Goal: Task Accomplishment & Management: Manage account settings

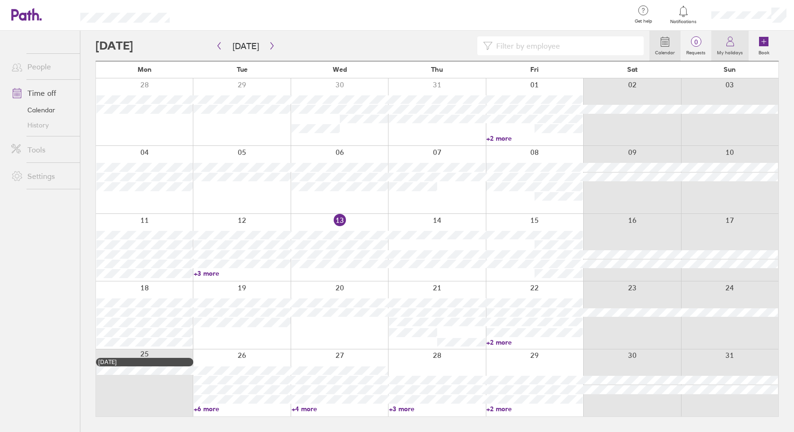
click at [723, 46] on link "My holidays" at bounding box center [729, 46] width 37 height 30
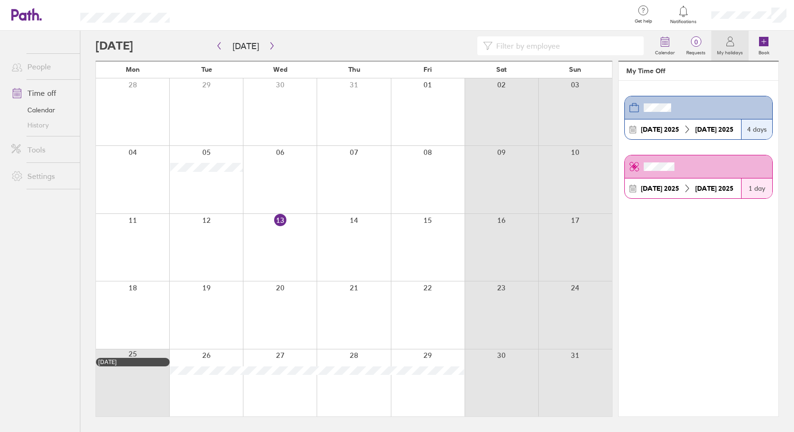
click at [747, 20] on div at bounding box center [749, 15] width 90 height 30
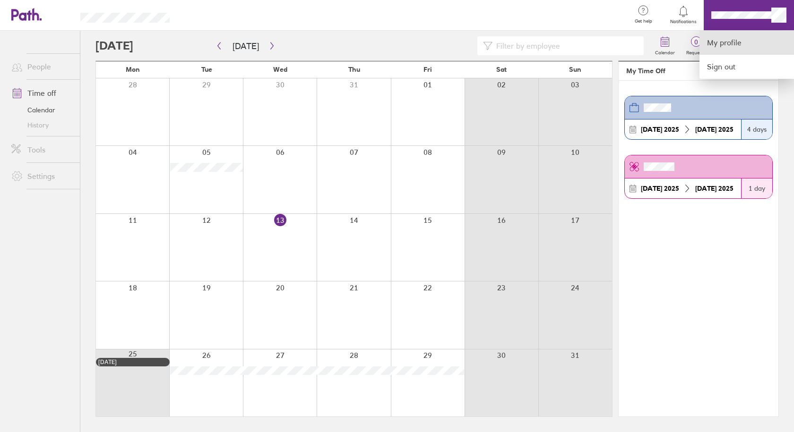
click at [733, 44] on link "My profile" at bounding box center [746, 43] width 95 height 24
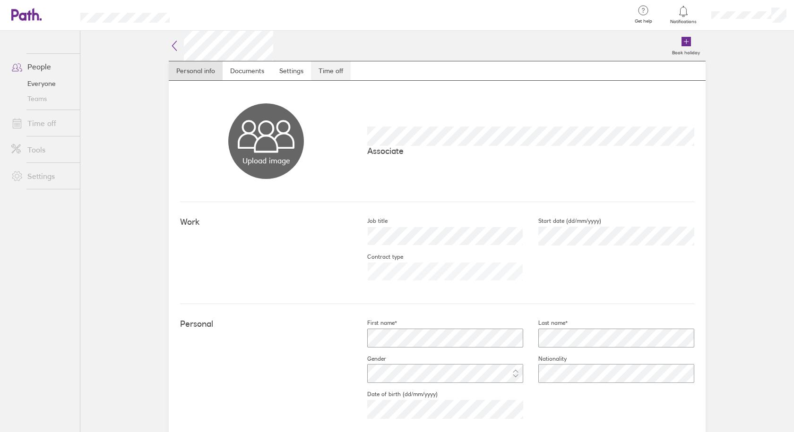
click at [319, 76] on link "Time off" at bounding box center [331, 70] width 40 height 19
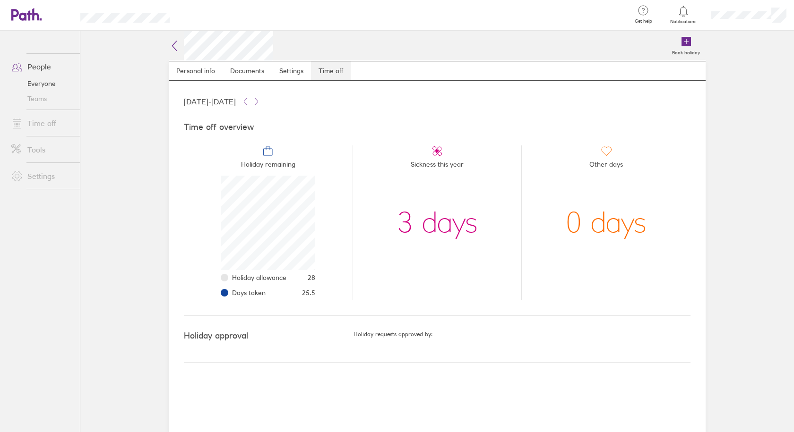
scroll to position [95, 95]
click at [249, 99] on icon at bounding box center [245, 102] width 8 height 8
click at [258, 103] on icon at bounding box center [256, 101] width 3 height 6
click at [23, 18] on icon at bounding box center [21, 14] width 20 height 11
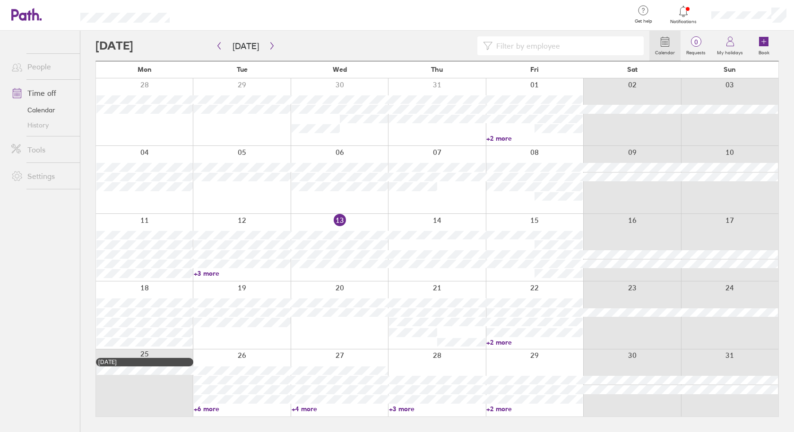
click at [730, 45] on icon at bounding box center [729, 41] width 11 height 11
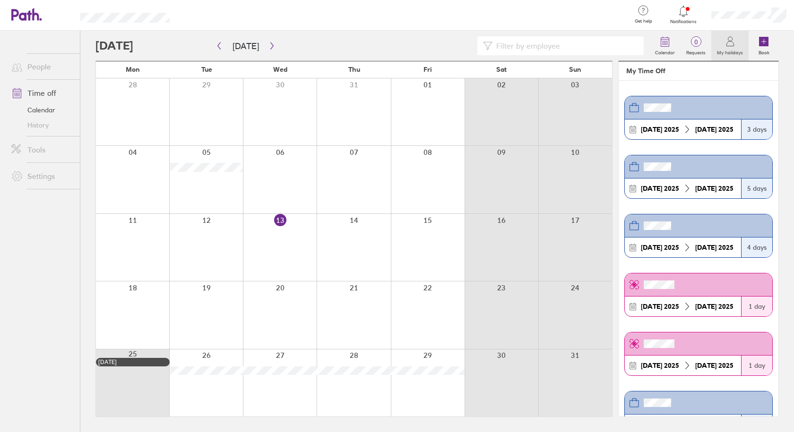
click at [687, 11] on icon at bounding box center [683, 11] width 11 height 11
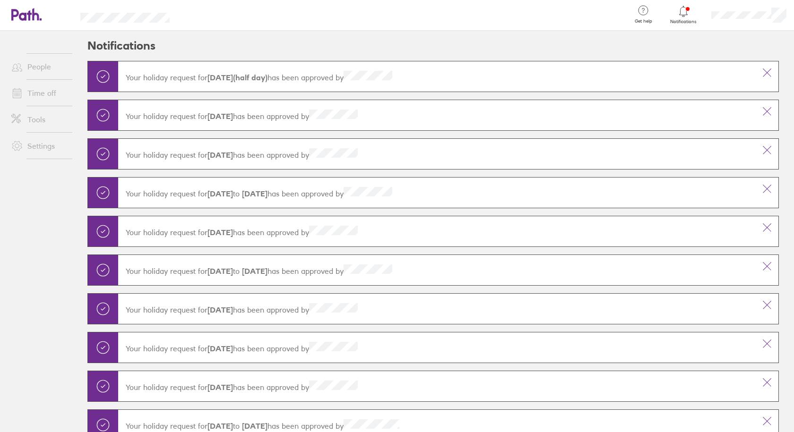
click at [28, 15] on icon at bounding box center [21, 14] width 20 height 11
